Goal: Information Seeking & Learning: Learn about a topic

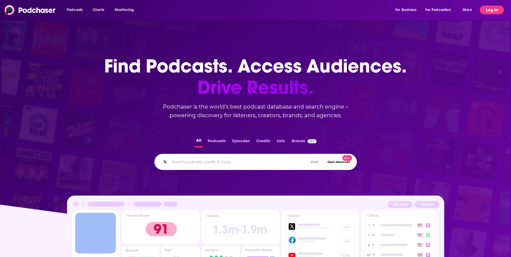
click at [490, 11] on button "Log In" at bounding box center [492, 10] width 24 height 9
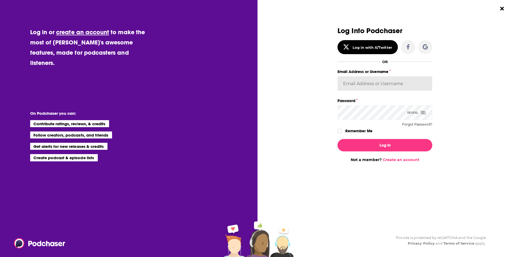
click at [406, 80] on input "Email Address or Username" at bounding box center [384, 83] width 95 height 15
click at [405, 81] on input "sme" at bounding box center [384, 83] width 95 height 15
type input "smeizlik"
click at [337, 139] on button "Log In" at bounding box center [384, 145] width 95 height 12
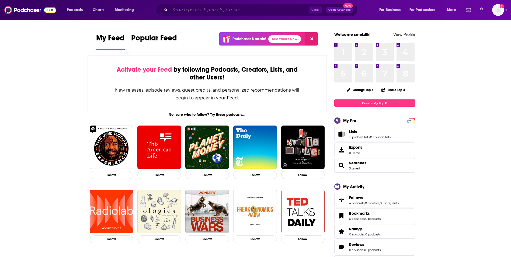
click at [222, 13] on input "Search podcasts, credits, & more..." at bounding box center [239, 10] width 139 height 9
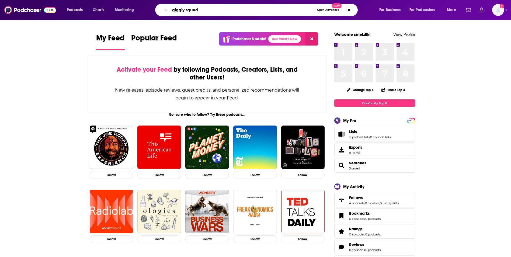
type input "giggly squad"
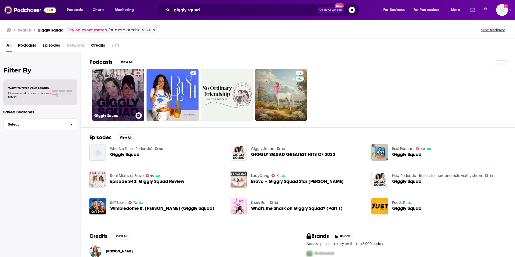
click at [118, 92] on link "85 Giggly Squad" at bounding box center [118, 95] width 52 height 52
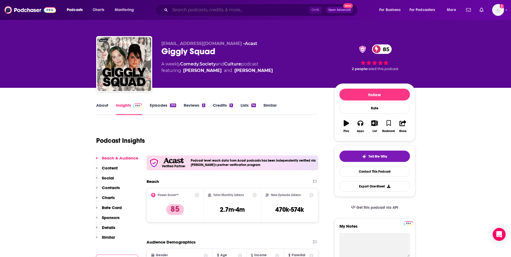
click at [194, 11] on input "Search podcasts, credits, & more..." at bounding box center [239, 10] width 139 height 9
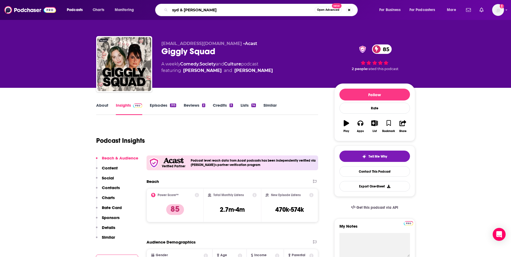
type input "syd & olivia"
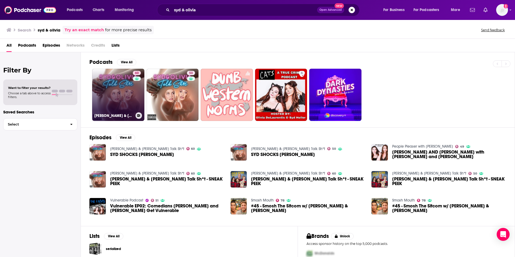
click at [117, 86] on link "60 [PERSON_NAME] & [PERSON_NAME] Talk Sh*t" at bounding box center [118, 95] width 52 height 52
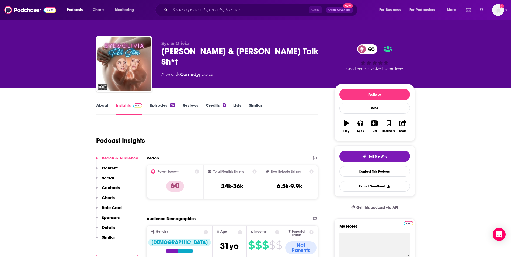
click at [157, 111] on link "Episodes 74" at bounding box center [162, 109] width 25 height 12
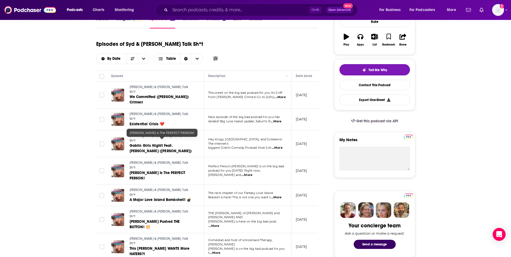
scroll to position [87, 0]
click at [277, 195] on span "...More" at bounding box center [276, 197] width 11 height 4
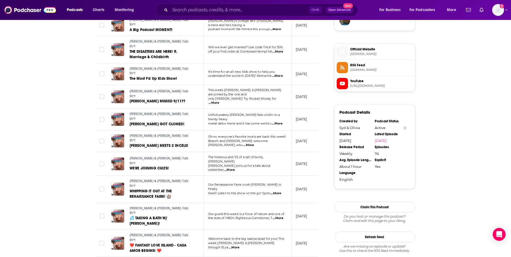
scroll to position [414, 0]
click at [279, 216] on span "...More" at bounding box center [278, 218] width 11 height 4
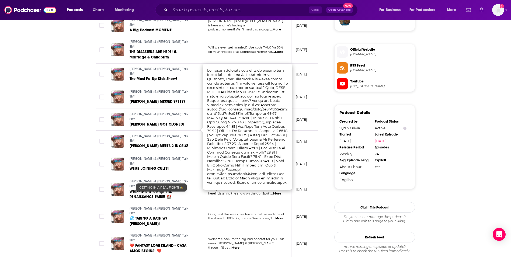
scroll to position [413, 0]
click at [41, 117] on div "About Insights Episodes 74 Reviews Credits 3 Lists Similar Episodes of [PERSON_…" at bounding box center [255, 42] width 511 height 734
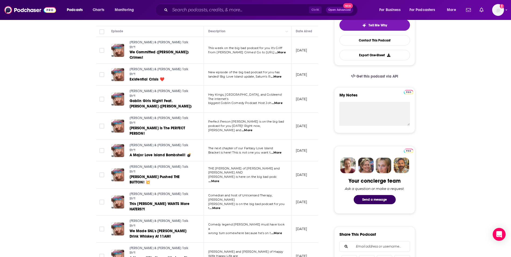
scroll to position [131, 0]
click at [252, 128] on span "...More" at bounding box center [247, 130] width 11 height 4
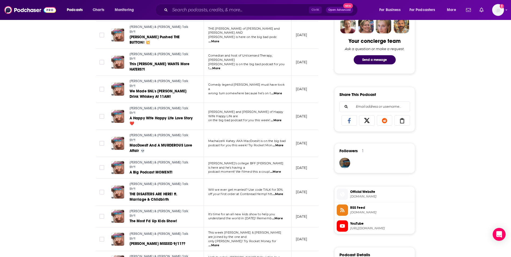
scroll to position [272, 0]
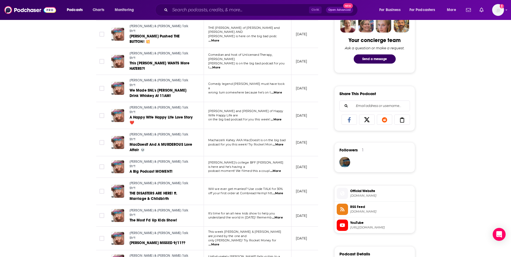
click at [219, 242] on span "...More" at bounding box center [213, 244] width 11 height 4
click at [81, 177] on div "About Insights Episodes 74 Reviews Credits 3 Lists Similar Episodes of [PERSON_…" at bounding box center [255, 183] width 511 height 734
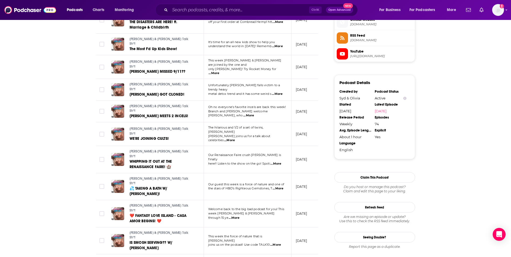
scroll to position [442, 0]
